Goal: Consume media (video, audio)

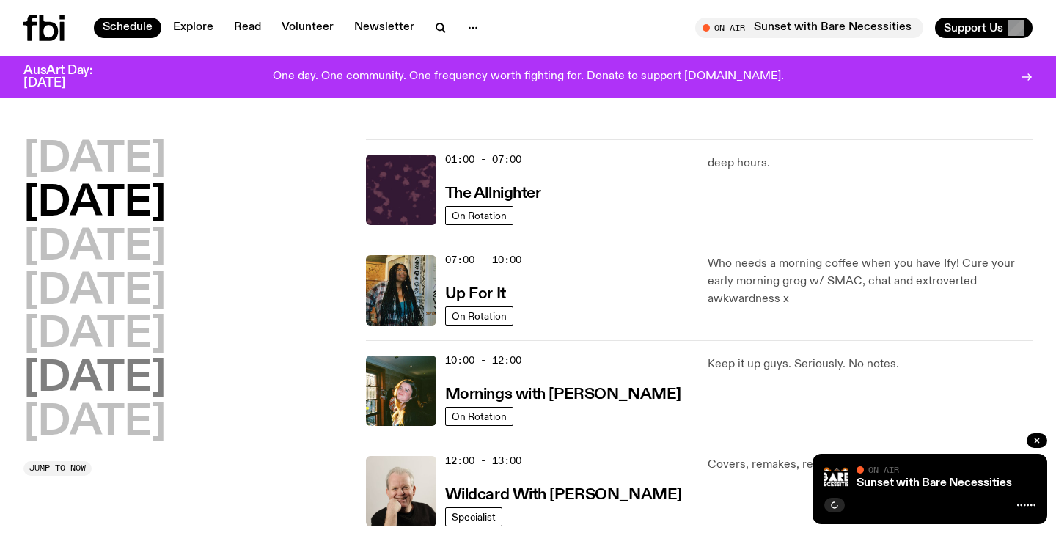
click at [145, 383] on h2 "[DATE]" at bounding box center [94, 378] width 142 height 41
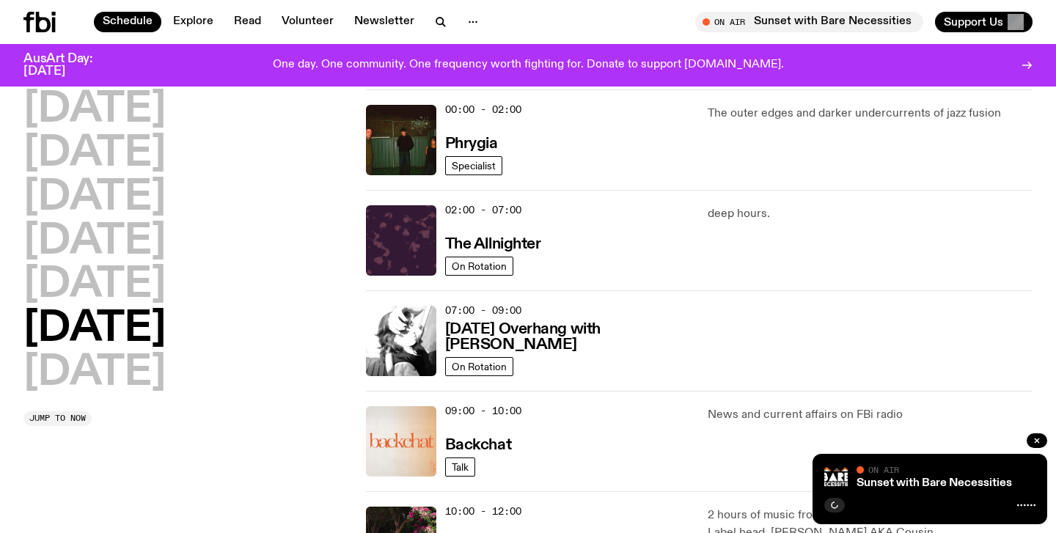
scroll to position [41, 0]
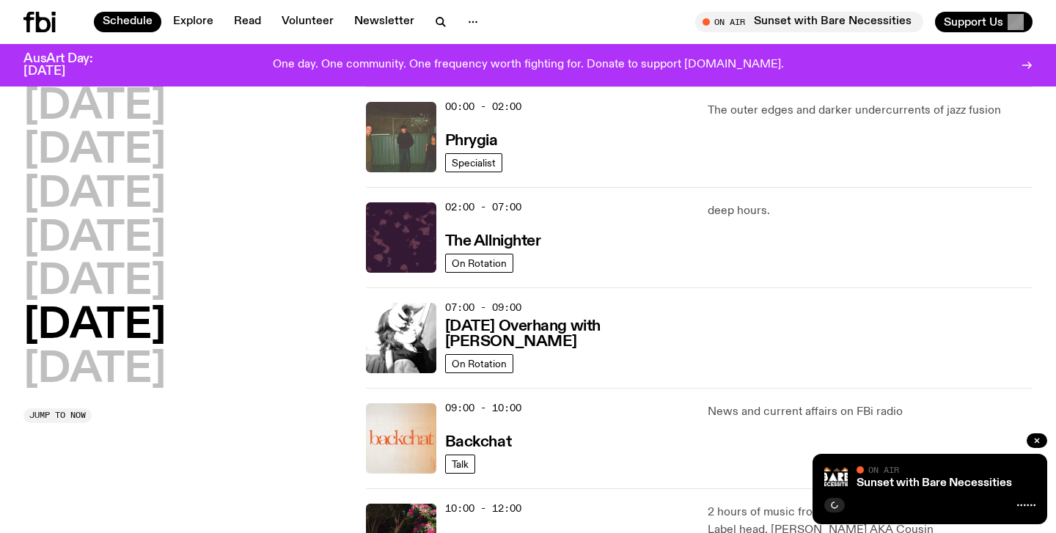
click at [411, 146] on img at bounding box center [401, 137] width 70 height 70
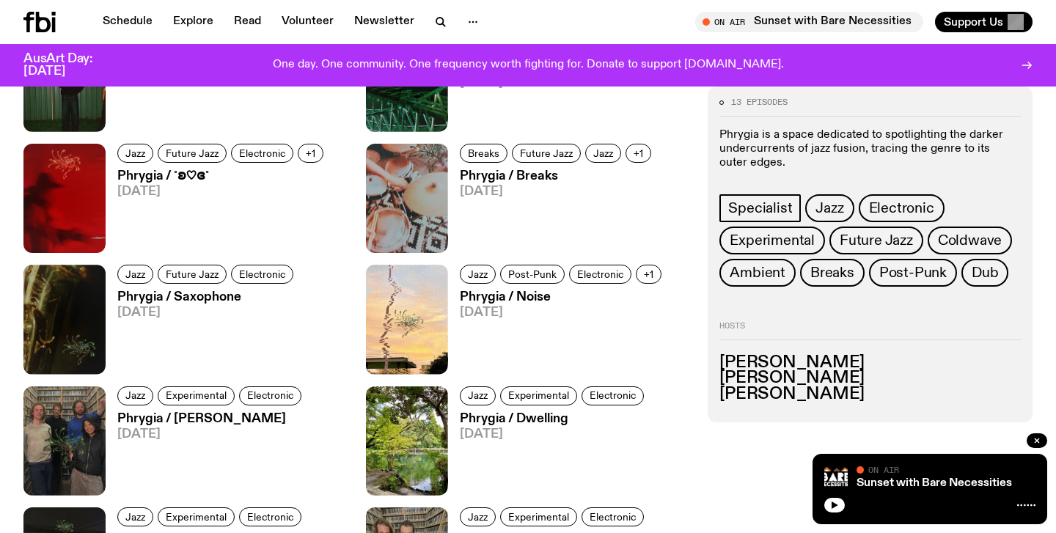
scroll to position [939, 0]
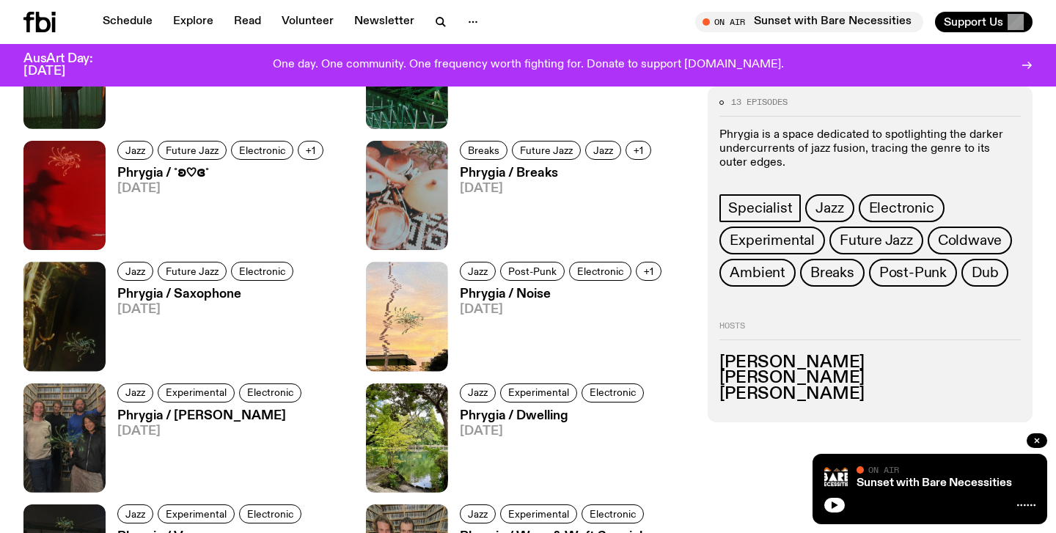
click at [509, 299] on h3 "Phrygia / Noise" at bounding box center [563, 294] width 206 height 12
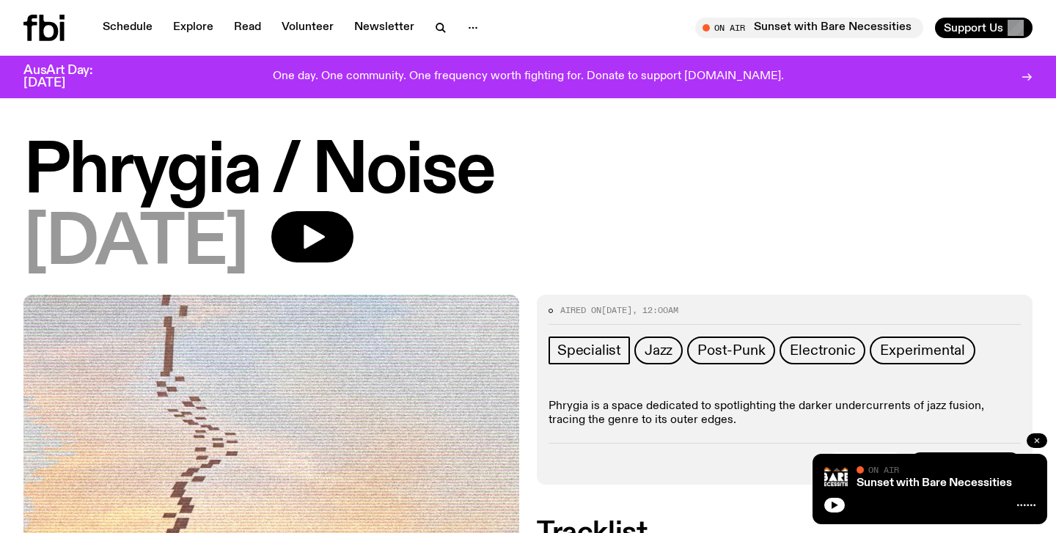
click at [1042, 438] on button "button" at bounding box center [1036, 440] width 21 height 15
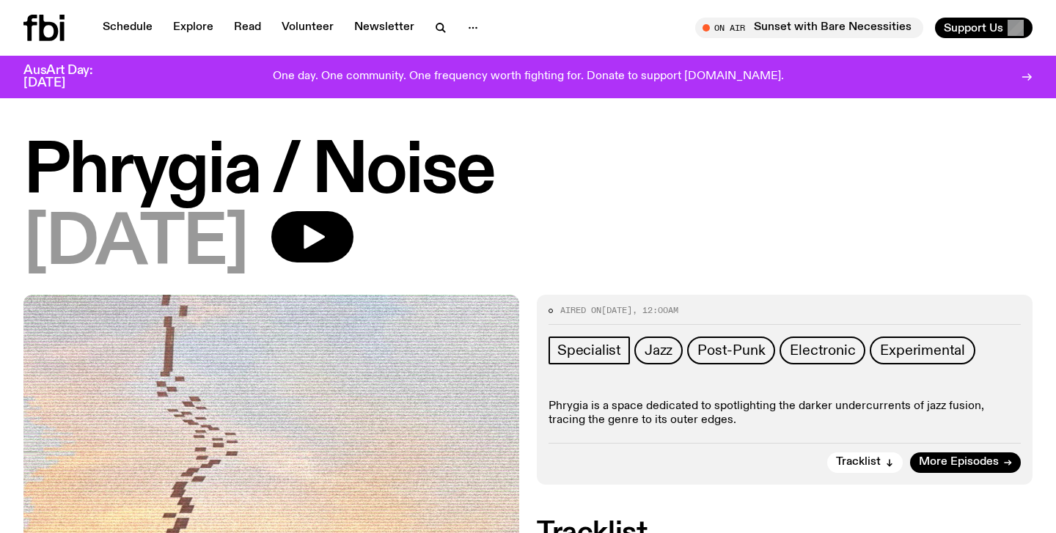
click at [676, 188] on h1 "Phrygia / Noise" at bounding box center [527, 172] width 1009 height 66
